Goal: Information Seeking & Learning: Find specific fact

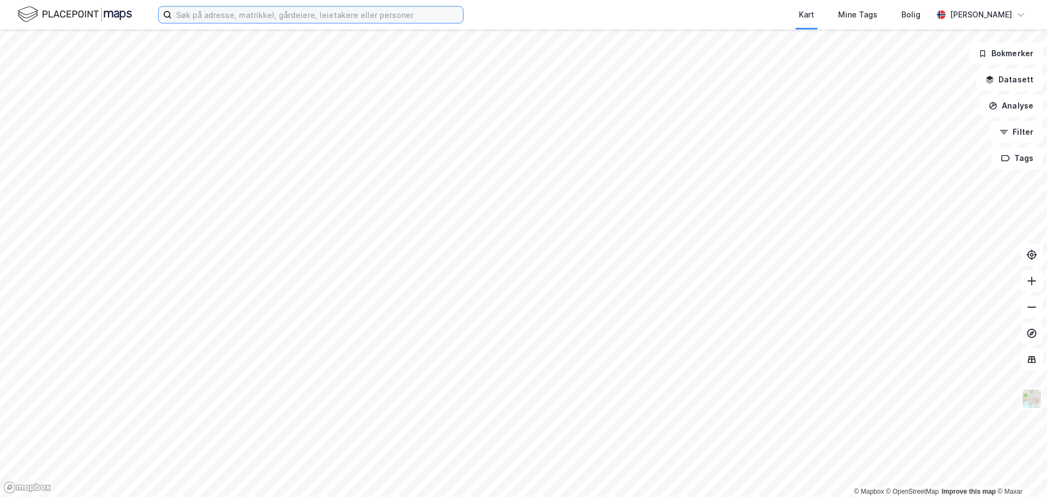
click at [206, 17] on input at bounding box center [317, 15] width 291 height 16
paste input "[PERSON_NAME]"
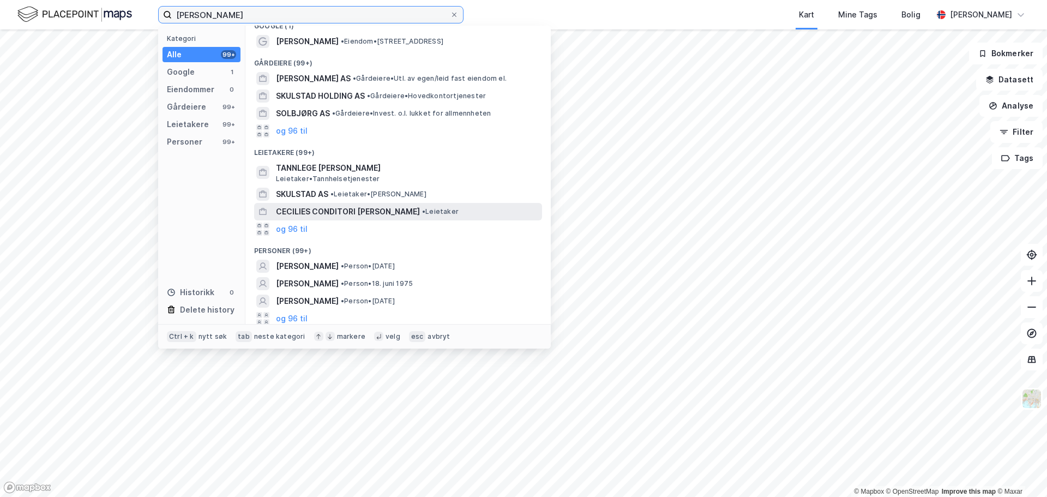
scroll to position [16, 0]
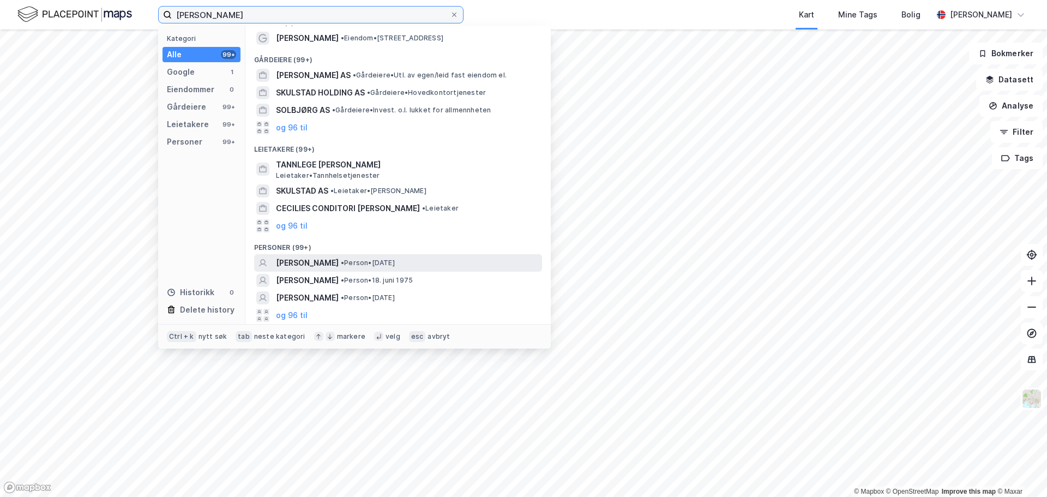
type input "[PERSON_NAME]"
click at [339, 259] on span "[PERSON_NAME]" at bounding box center [307, 262] width 63 height 13
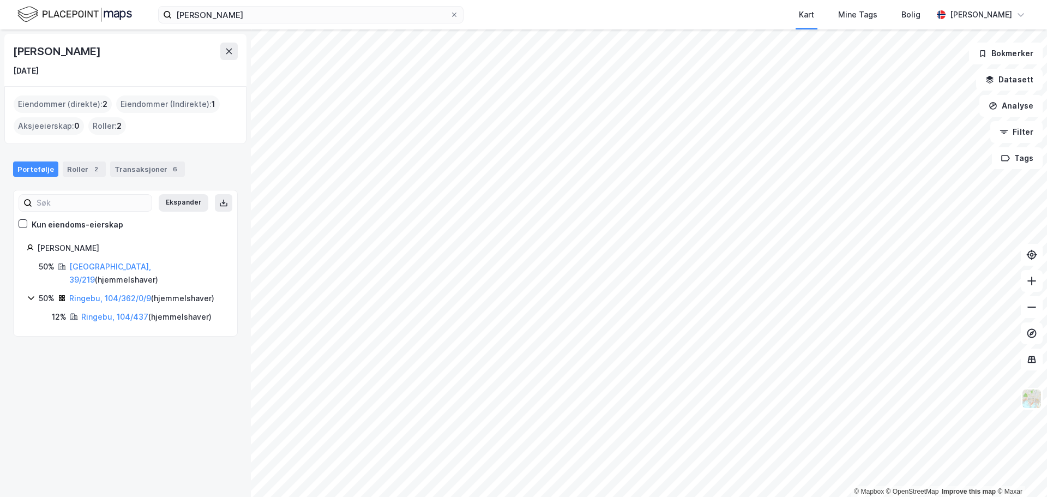
click at [90, 273] on div "50% [GEOGRAPHIC_DATA], 39/219 ( hjemmelshaver ) 50% Ringebu, 104/362/0/9 ( hjem…" at bounding box center [125, 291] width 197 height 63
click at [95, 265] on link "[GEOGRAPHIC_DATA], 39/219" at bounding box center [110, 273] width 82 height 22
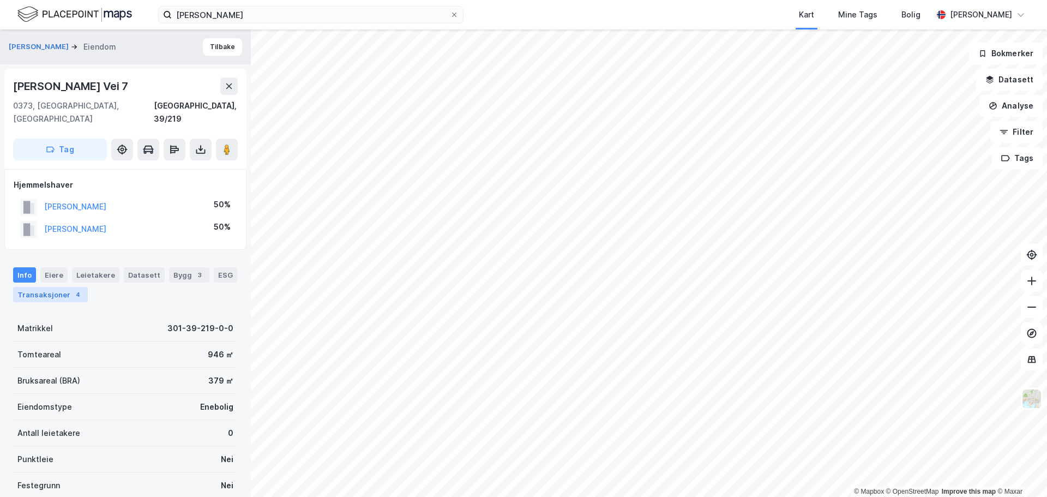
click at [58, 287] on div "Transaksjoner 4" at bounding box center [50, 294] width 75 height 15
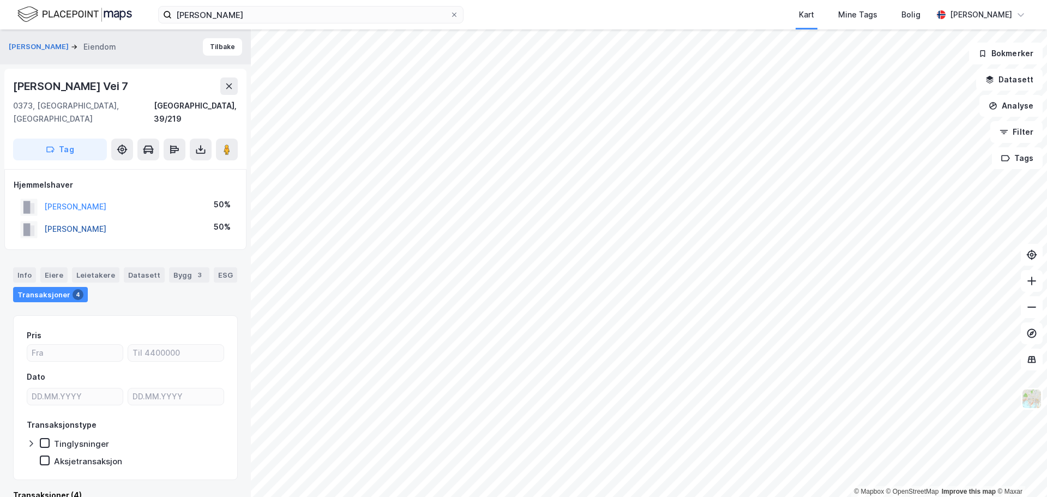
click at [0, 0] on button "[PERSON_NAME]" at bounding box center [0, 0] width 0 height 0
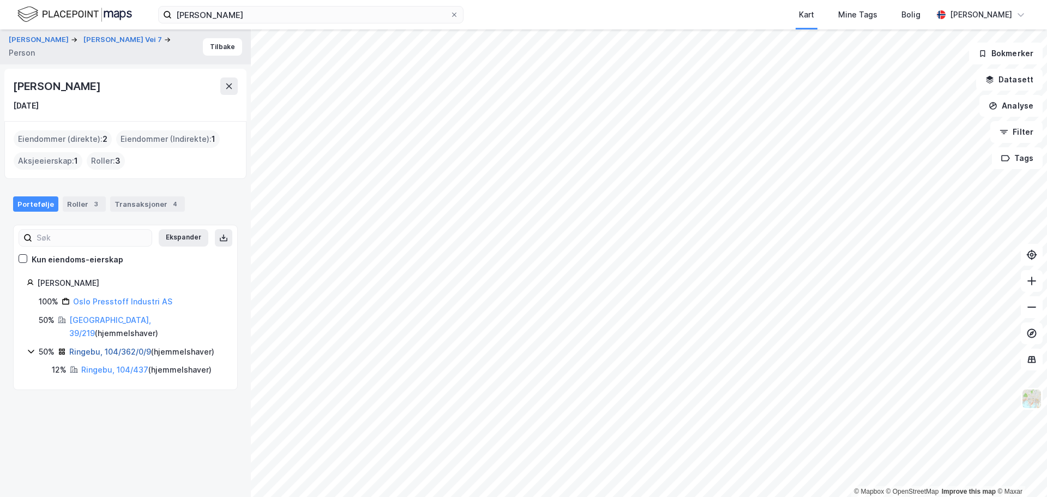
click at [99, 347] on link "Ringebu, 104/362/0/9" at bounding box center [110, 351] width 82 height 9
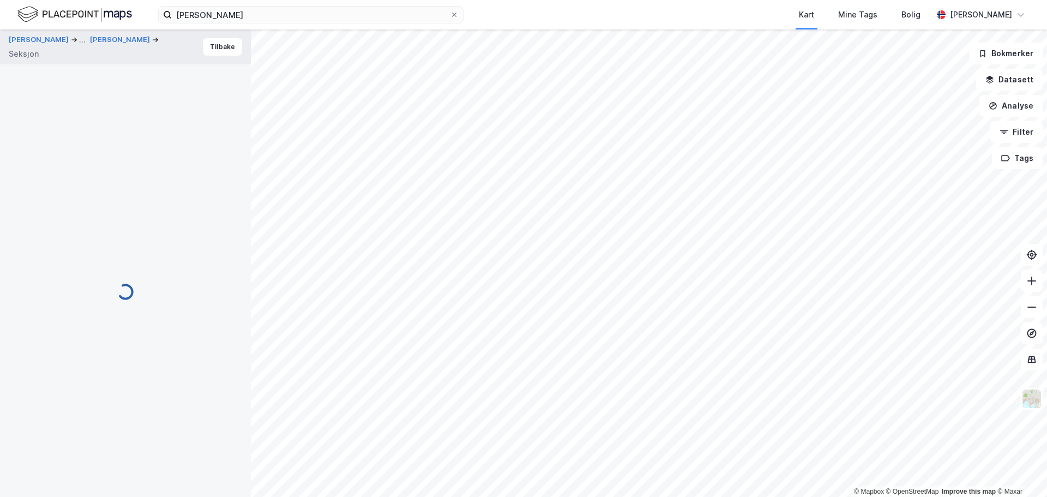
scroll to position [3, 0]
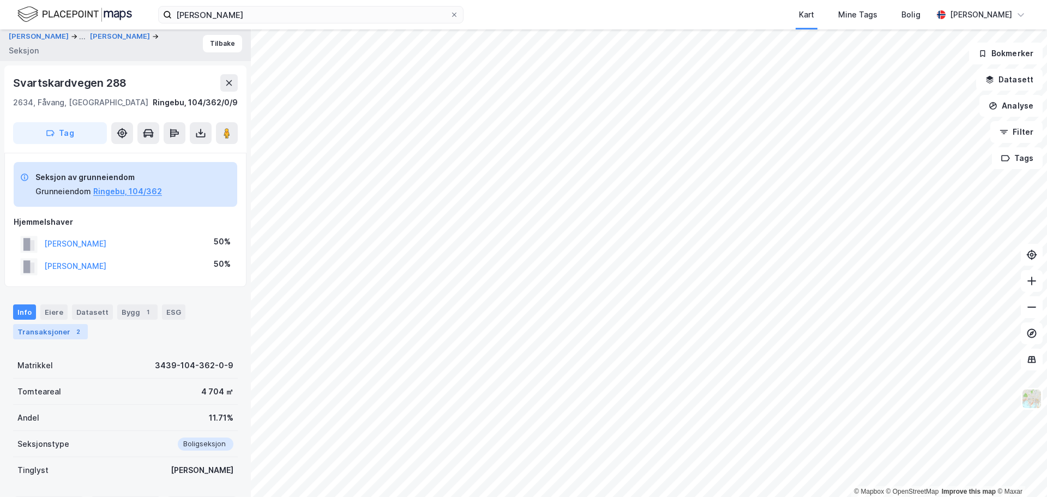
click at [58, 332] on div "Transaksjoner 2" at bounding box center [50, 331] width 75 height 15
